Goal: Navigation & Orientation: Find specific page/section

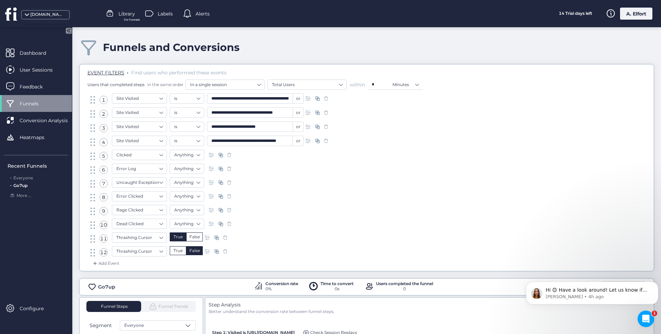
scroll to position [138, 0]
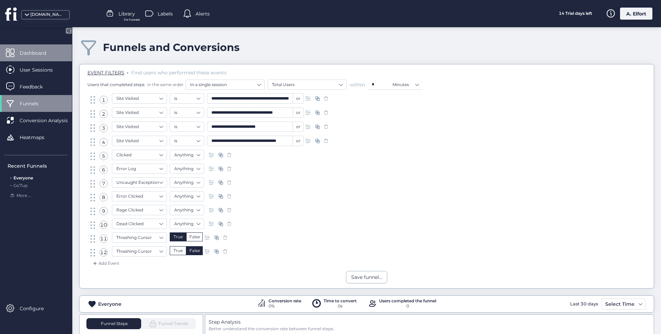
click at [38, 53] on span "Dashboard" at bounding box center [38, 53] width 37 height 8
